Goal: Task Accomplishment & Management: Complete application form

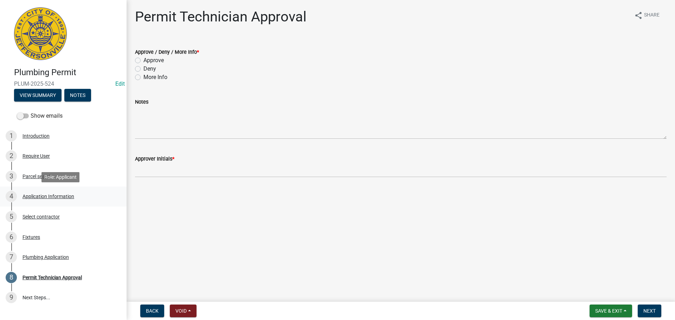
click at [41, 197] on div "Application Information" at bounding box center [48, 196] width 52 height 5
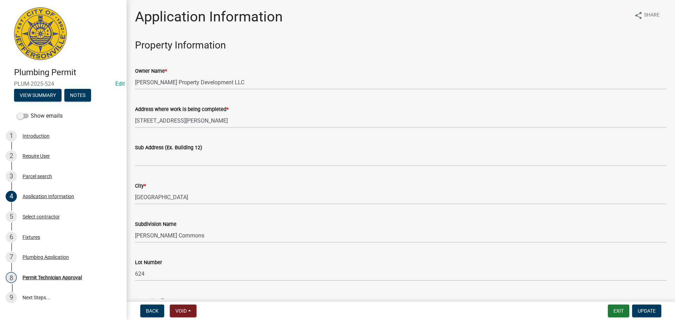
click at [193, 151] on div "Sub Address (Ex. Building 12)" at bounding box center [400, 147] width 531 height 8
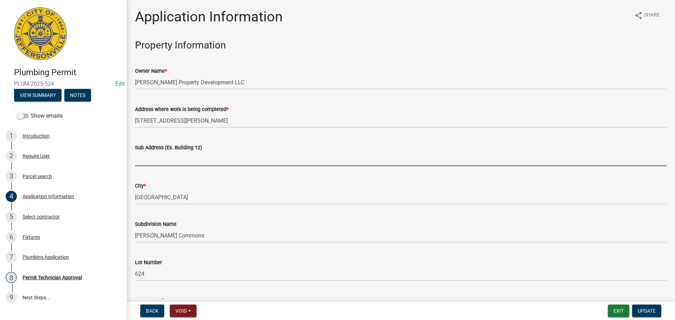
click at [183, 164] on input "Sub Address (Ex. Building 12)" at bounding box center [400, 159] width 531 height 14
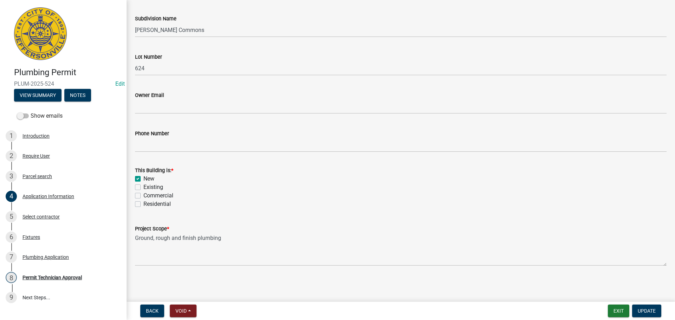
scroll to position [170, 0]
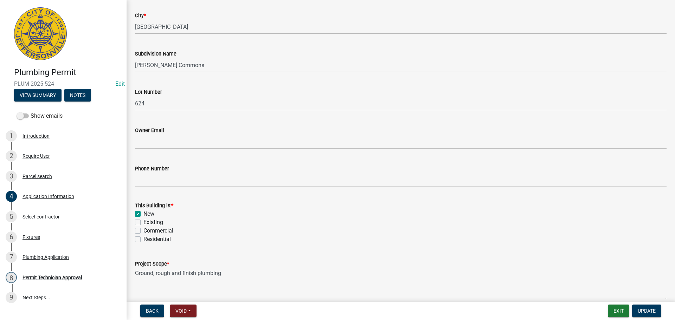
type input "[STREET_ADDRESS][PERSON_NAME]"
click at [151, 241] on label "Residential" at bounding box center [156, 239] width 27 height 8
click at [148, 240] on input "Residential" at bounding box center [145, 237] width 5 height 5
checkbox input "true"
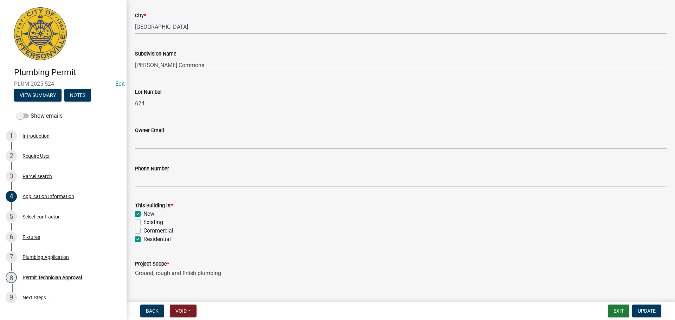
checkbox input "false"
checkbox input "true"
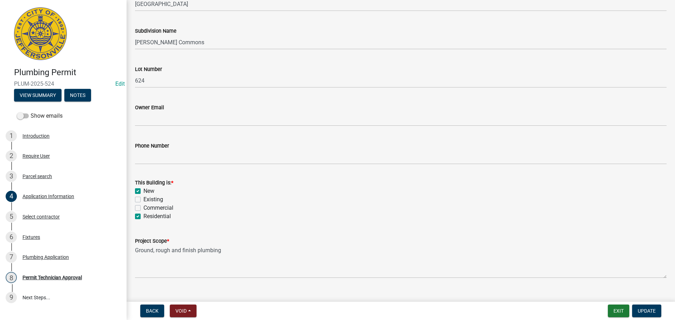
scroll to position [206, 0]
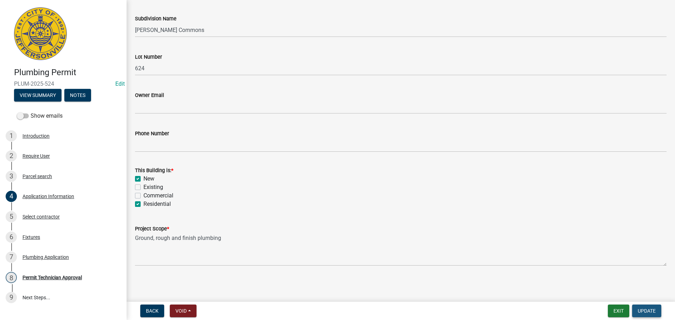
click at [637, 314] on span "Update" at bounding box center [646, 311] width 18 height 6
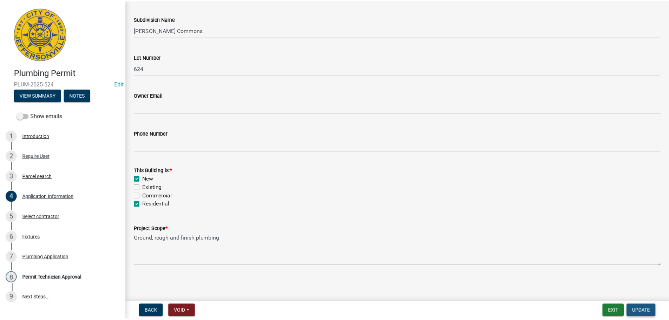
scroll to position [0, 0]
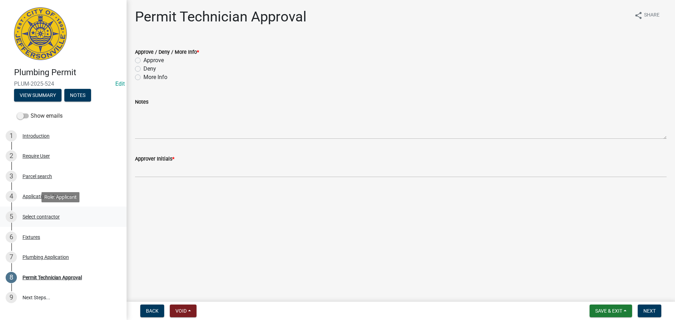
click at [42, 217] on div "Select contractor" at bounding box center [40, 216] width 37 height 5
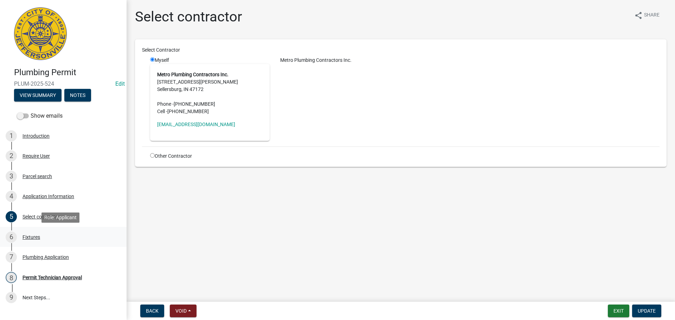
click at [33, 237] on div "Fixtures" at bounding box center [31, 237] width 18 height 5
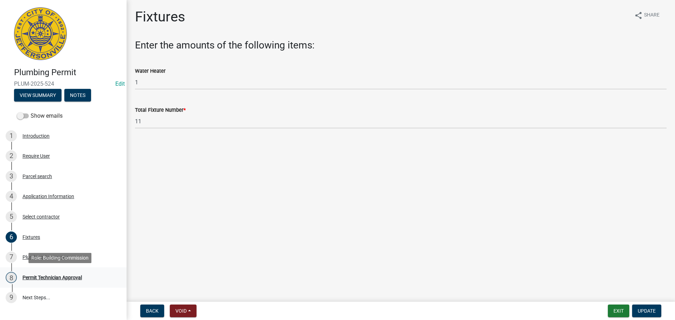
click at [42, 278] on div "Permit Technician Approval" at bounding box center [51, 277] width 59 height 5
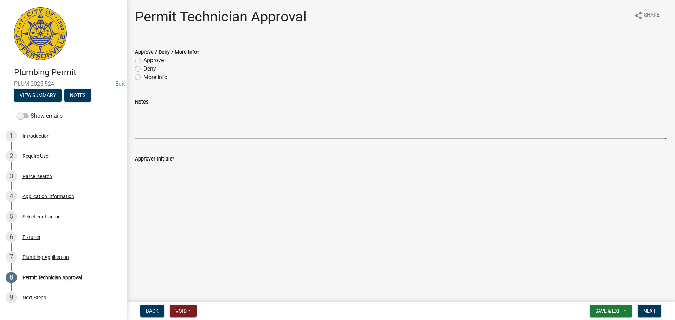
click at [153, 60] on label "Approve" at bounding box center [153, 60] width 20 height 8
click at [148, 60] on input "Approve" at bounding box center [145, 58] width 5 height 5
radio input "true"
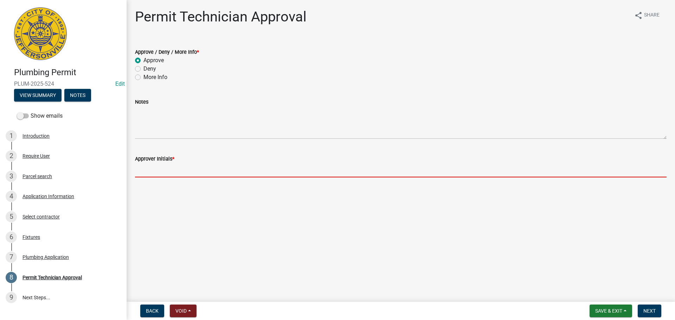
click at [179, 174] on input "Approver Initials *" at bounding box center [400, 170] width 531 height 14
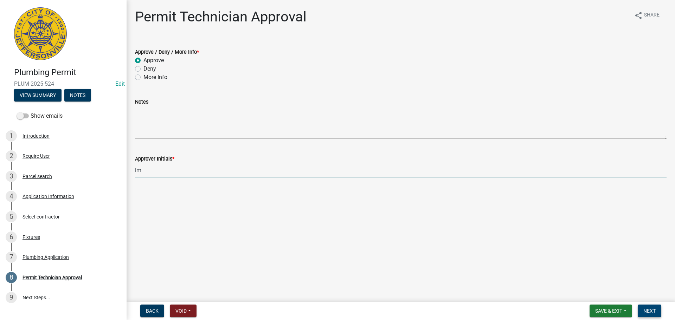
type input "lm"
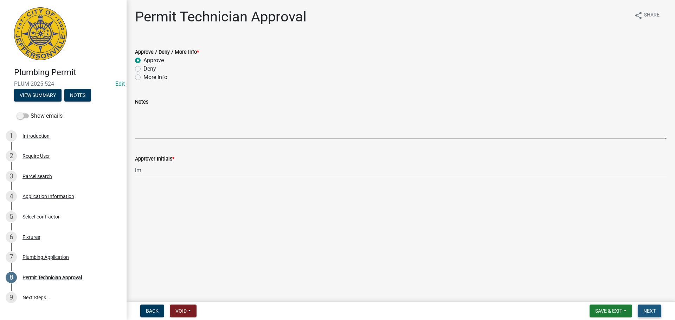
click at [649, 310] on span "Next" at bounding box center [649, 311] width 12 height 6
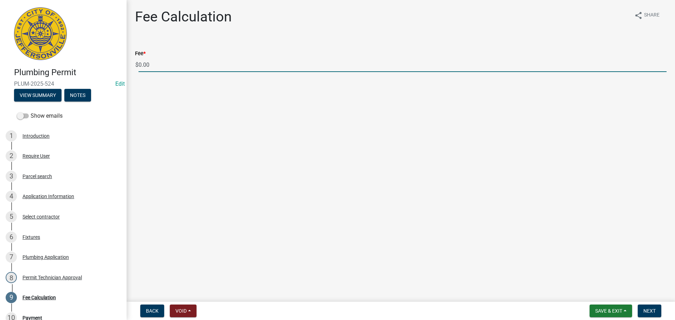
drag, startPoint x: 164, startPoint y: 64, endPoint x: 119, endPoint y: 66, distance: 44.3
click at [119, 66] on div "Plumbing Permit PLUM-2025-524 Edit View Summary Notes Show emails 1 Introductio…" at bounding box center [337, 160] width 675 height 320
type input "85.00"
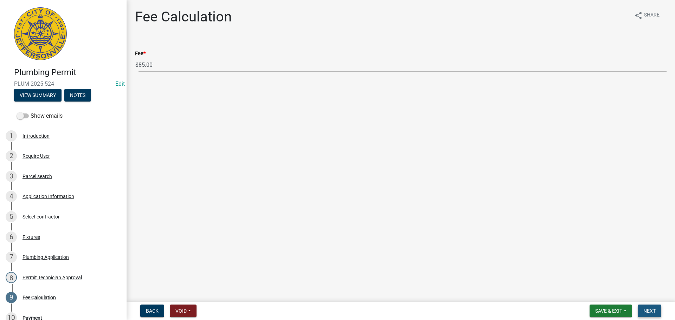
click at [644, 305] on button "Next" at bounding box center [649, 311] width 24 height 13
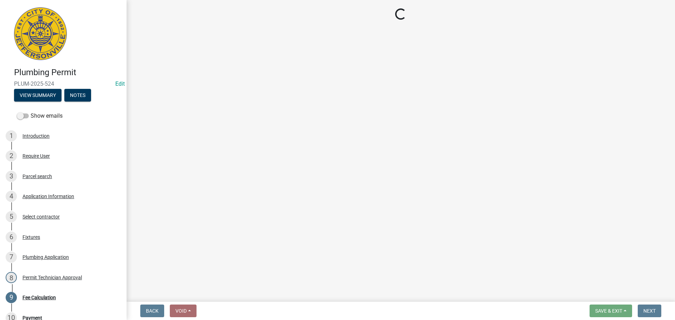
select select "3: 3"
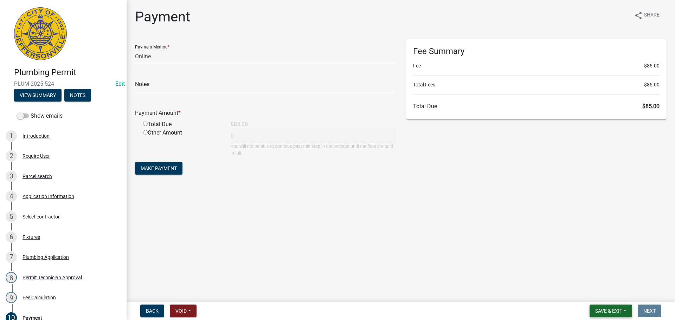
click at [623, 311] on button "Save & Exit" at bounding box center [610, 311] width 43 height 13
click at [623, 292] on button "Save & Exit" at bounding box center [604, 292] width 56 height 17
